Goal: Information Seeking & Learning: Check status

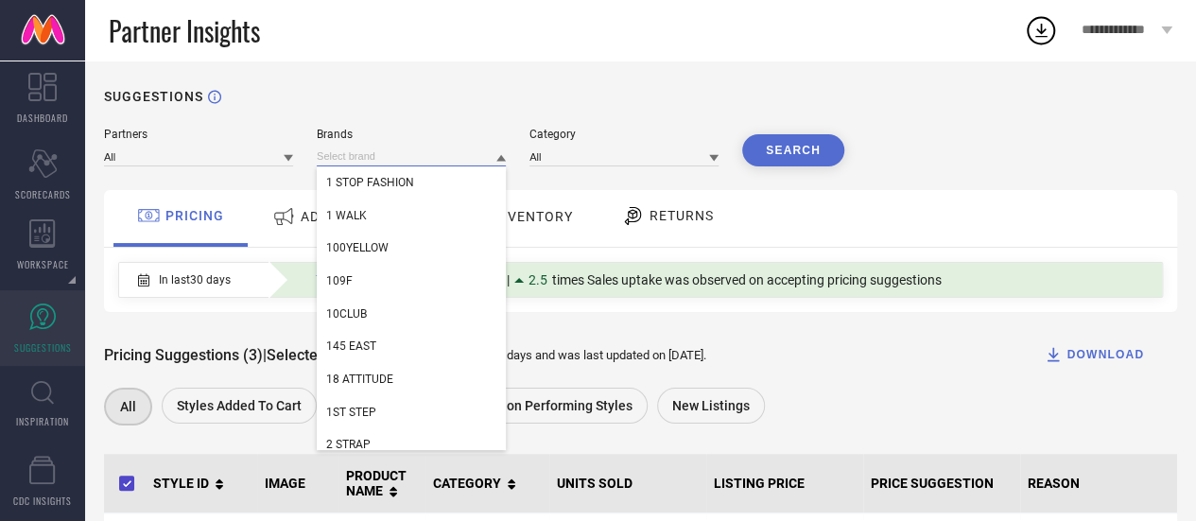
click at [338, 149] on input at bounding box center [411, 157] width 189 height 20
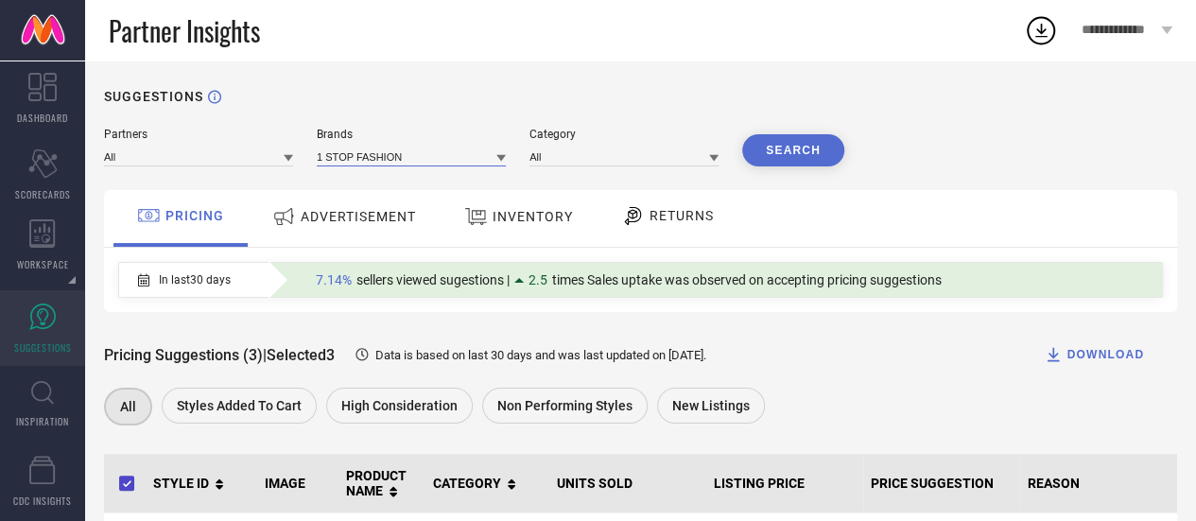
click at [338, 149] on input at bounding box center [411, 157] width 189 height 20
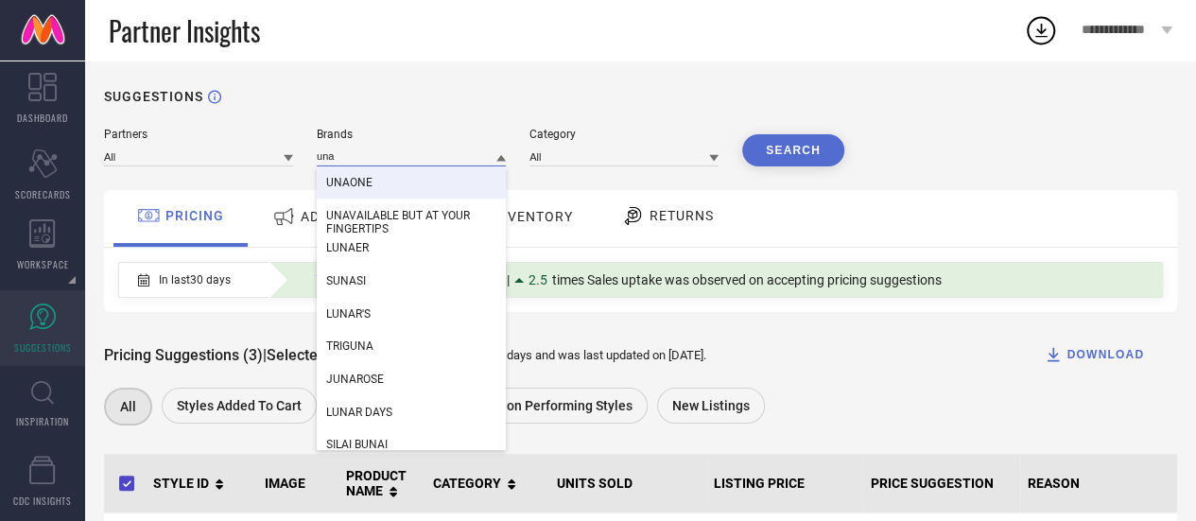
type input "una"
click at [350, 178] on span "UNAONE" at bounding box center [349, 182] width 46 height 13
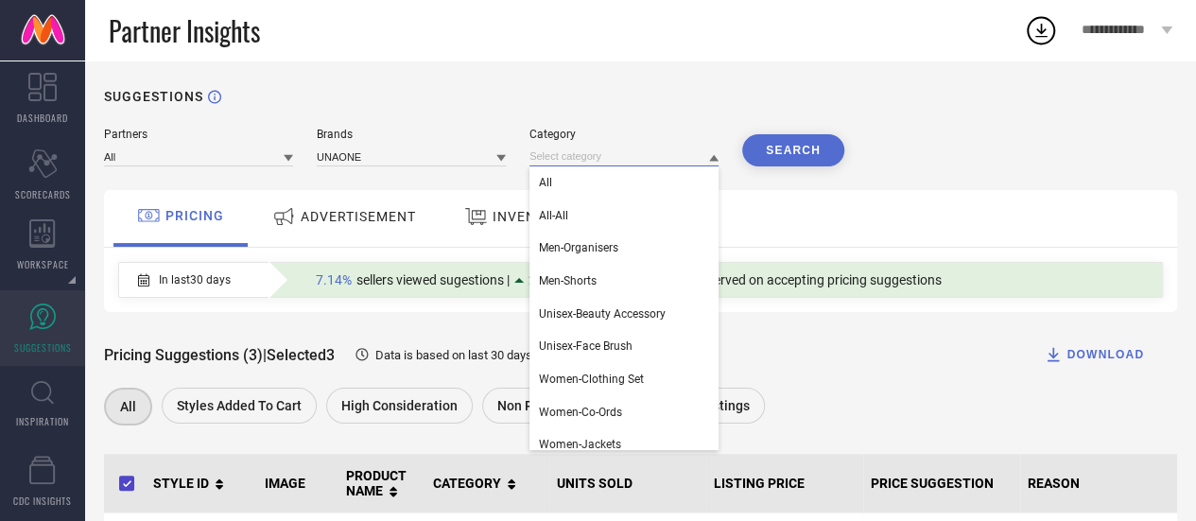
click at [560, 157] on input at bounding box center [623, 157] width 189 height 20
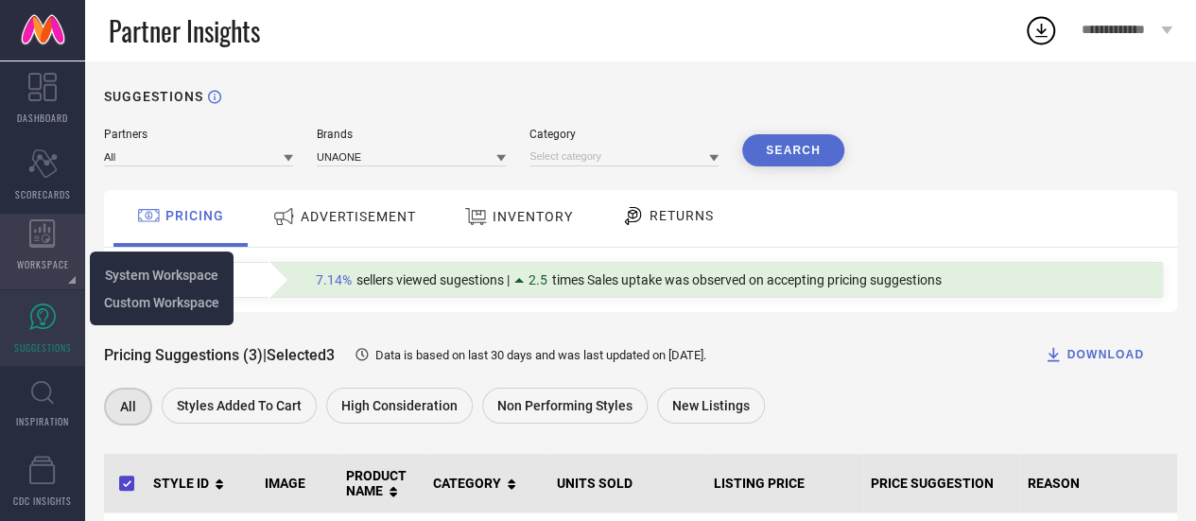
click at [36, 246] on icon at bounding box center [42, 233] width 26 height 28
click at [108, 270] on span "System Workspace" at bounding box center [161, 275] width 113 height 15
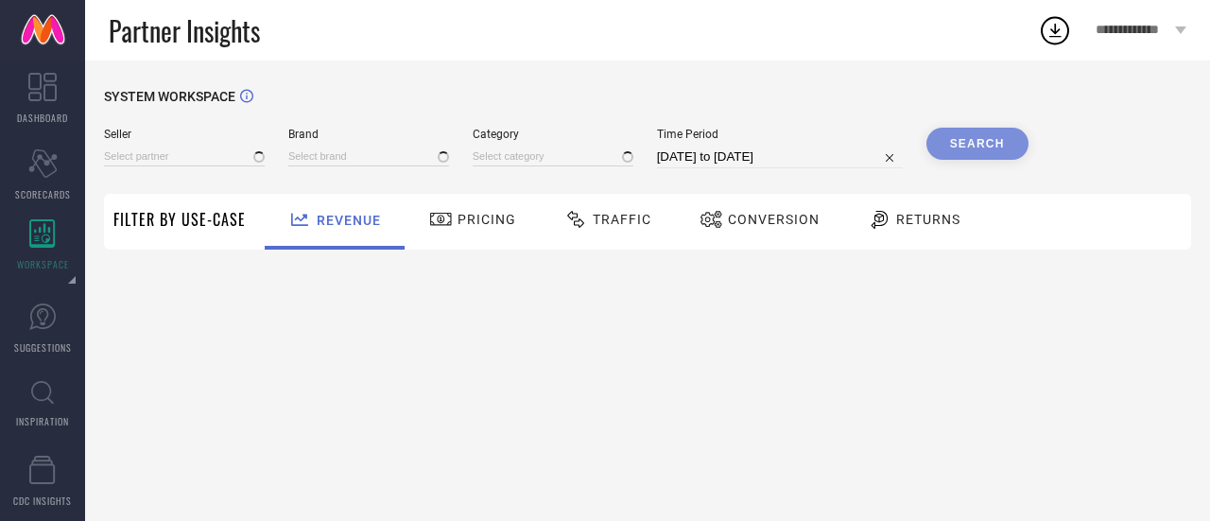
type input "All"
type input "1 STOP FASHION"
type input "All"
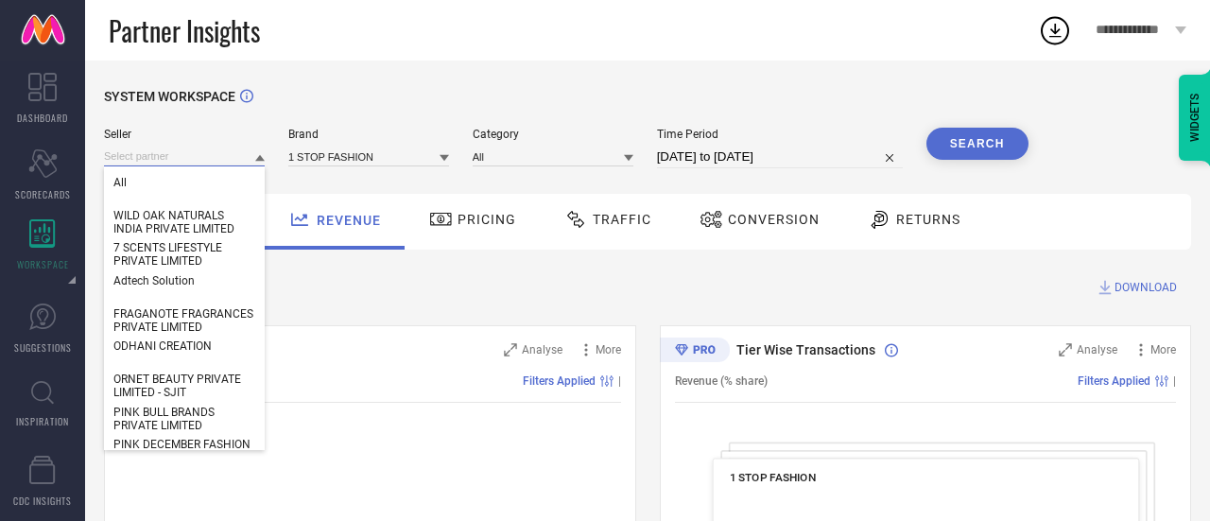
click at [163, 154] on input at bounding box center [184, 157] width 161 height 20
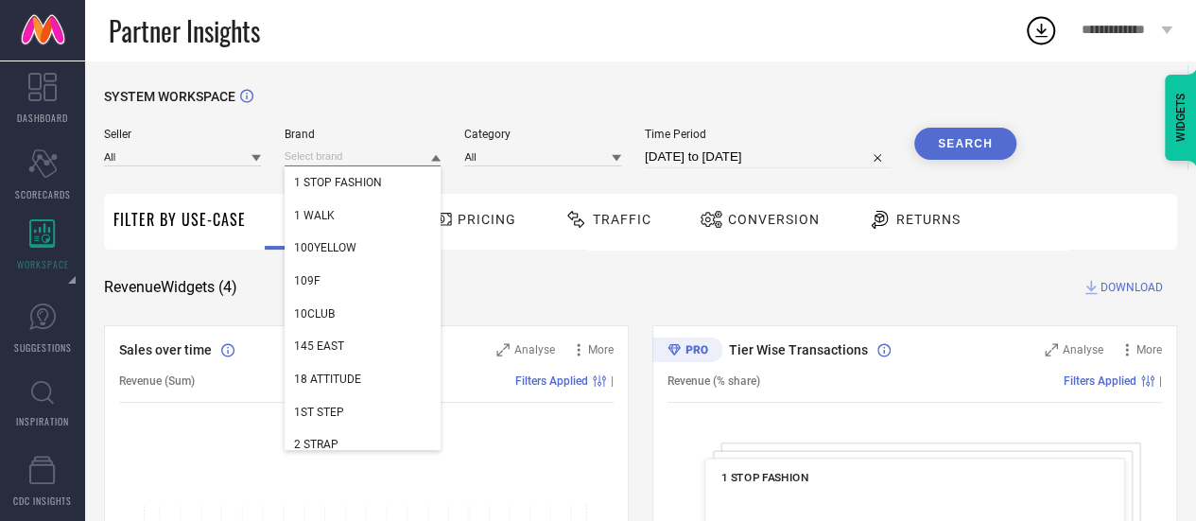
click at [313, 150] on input at bounding box center [363, 157] width 157 height 20
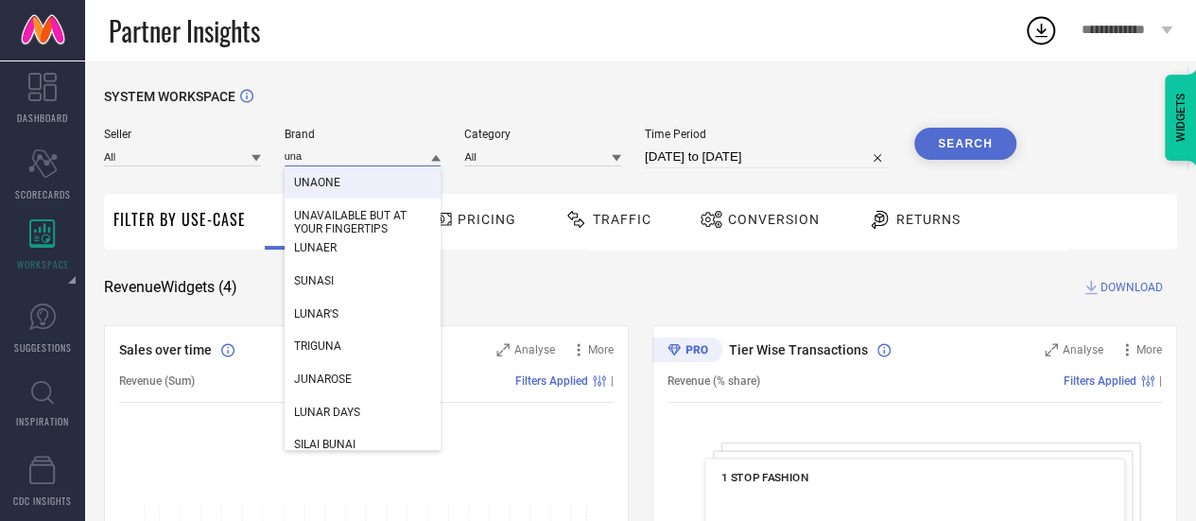
type input "una"
click at [354, 175] on div "UNAONE" at bounding box center [363, 182] width 157 height 32
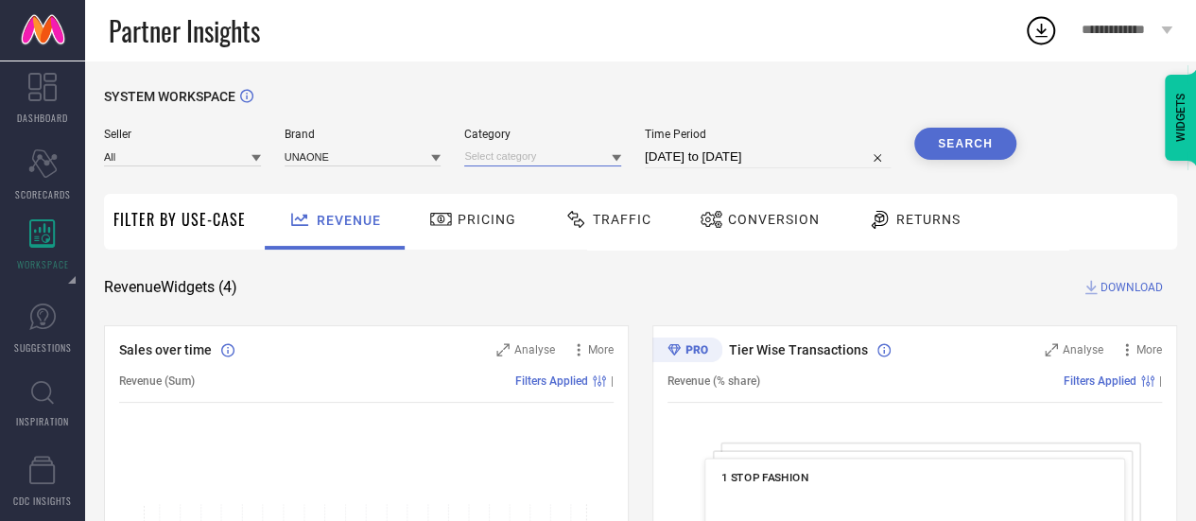
click at [513, 148] on input at bounding box center [542, 157] width 157 height 20
click at [496, 155] on input at bounding box center [542, 157] width 157 height 20
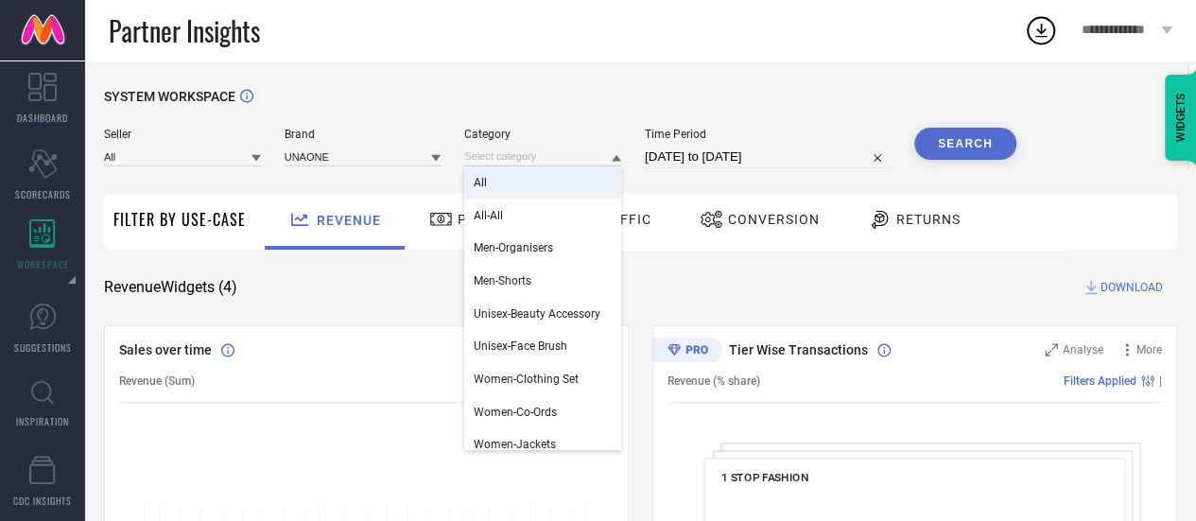
click at [499, 181] on div "All" at bounding box center [542, 182] width 157 height 32
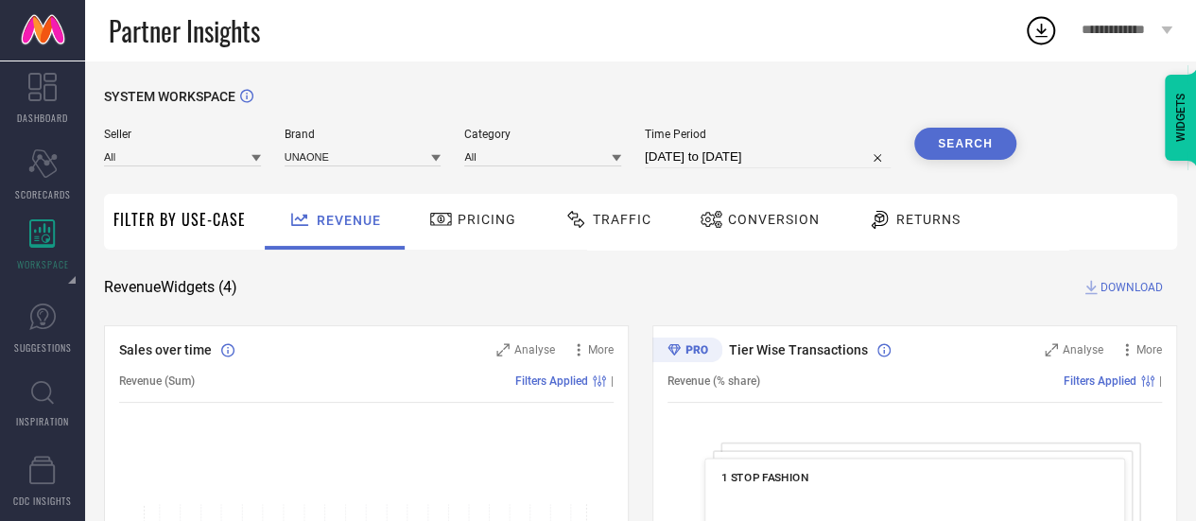
select select "8"
select select "2025"
select select "9"
select select "2025"
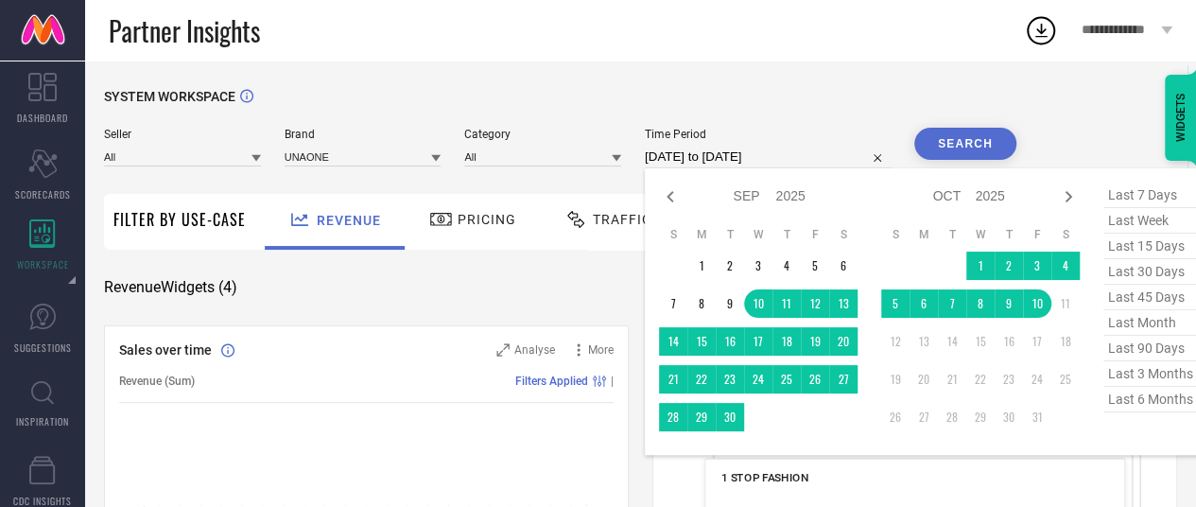
click at [697, 152] on input "[DATE] to [DATE]" at bounding box center [768, 157] width 246 height 23
click at [1142, 349] on span "last 90 days" at bounding box center [1150, 349] width 95 height 26
type input "[DATE] to [DATE]"
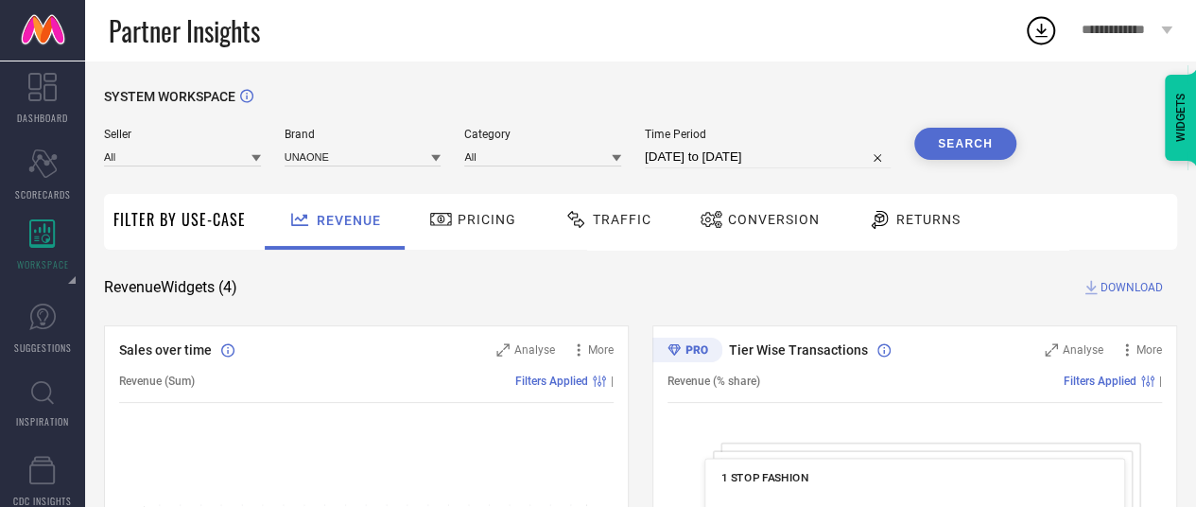
select select "6"
select select "2025"
select select "7"
select select "2025"
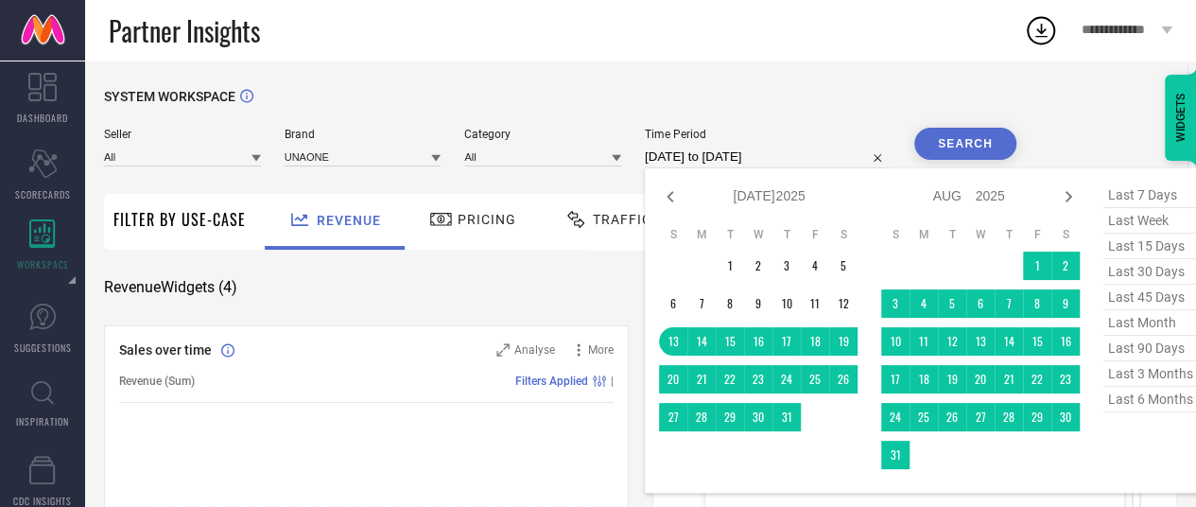
click at [804, 157] on input "[DATE] to [DATE]" at bounding box center [768, 157] width 246 height 23
click at [1130, 375] on span "last 3 months" at bounding box center [1150, 374] width 95 height 26
type input "[DATE] to [DATE]"
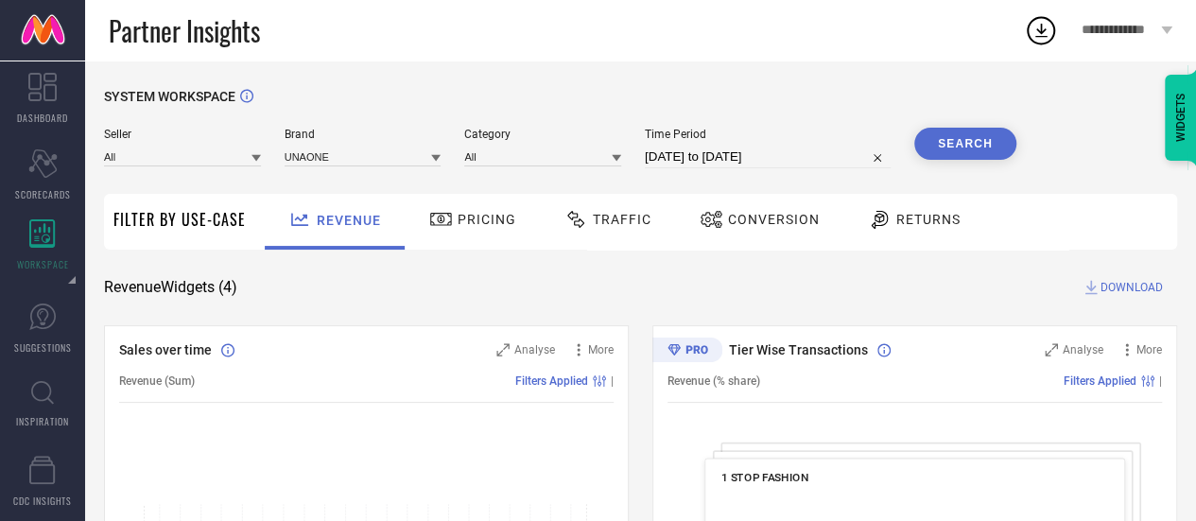
click at [958, 160] on button "Search" at bounding box center [965, 144] width 102 height 32
click at [967, 150] on button "Search" at bounding box center [965, 144] width 102 height 32
click at [1100, 283] on span "DOWNLOAD" at bounding box center [1131, 287] width 62 height 19
click at [1038, 35] on icon at bounding box center [1041, 30] width 34 height 34
